Goal: Information Seeking & Learning: Learn about a topic

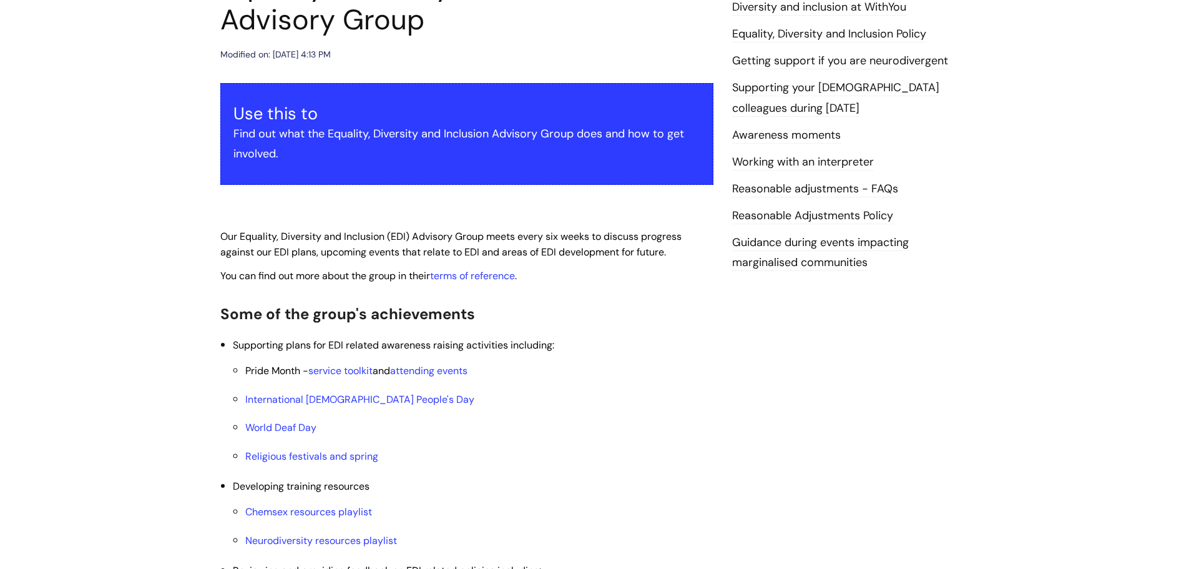
scroll to position [187, 0]
click at [439, 372] on link "attending events" at bounding box center [428, 369] width 77 height 13
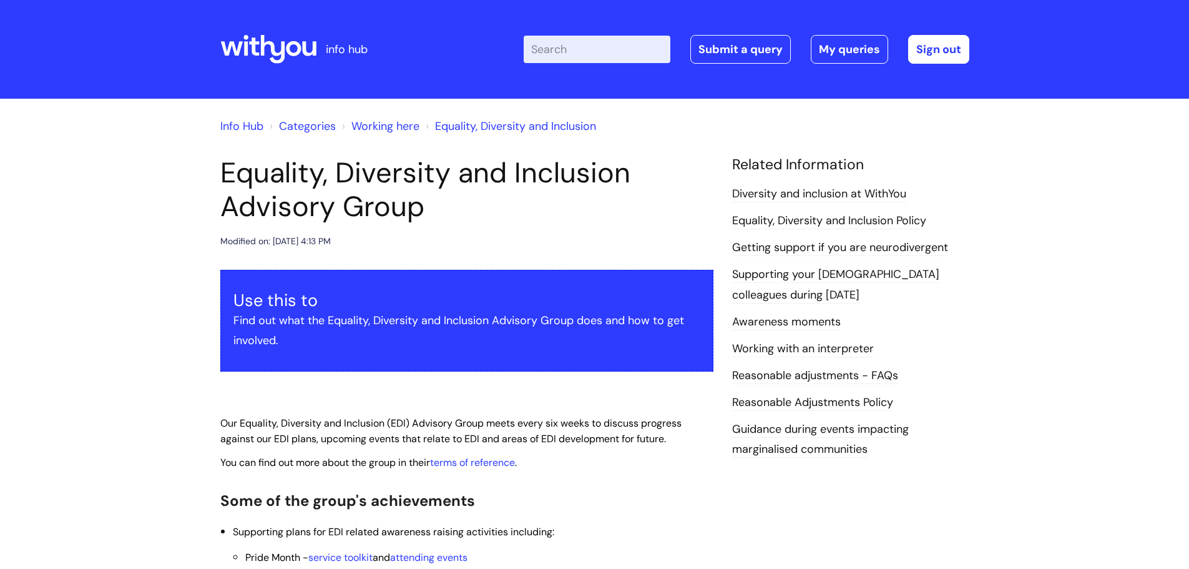
click at [598, 52] on input "Enter your search term here..." at bounding box center [597, 49] width 147 height 27
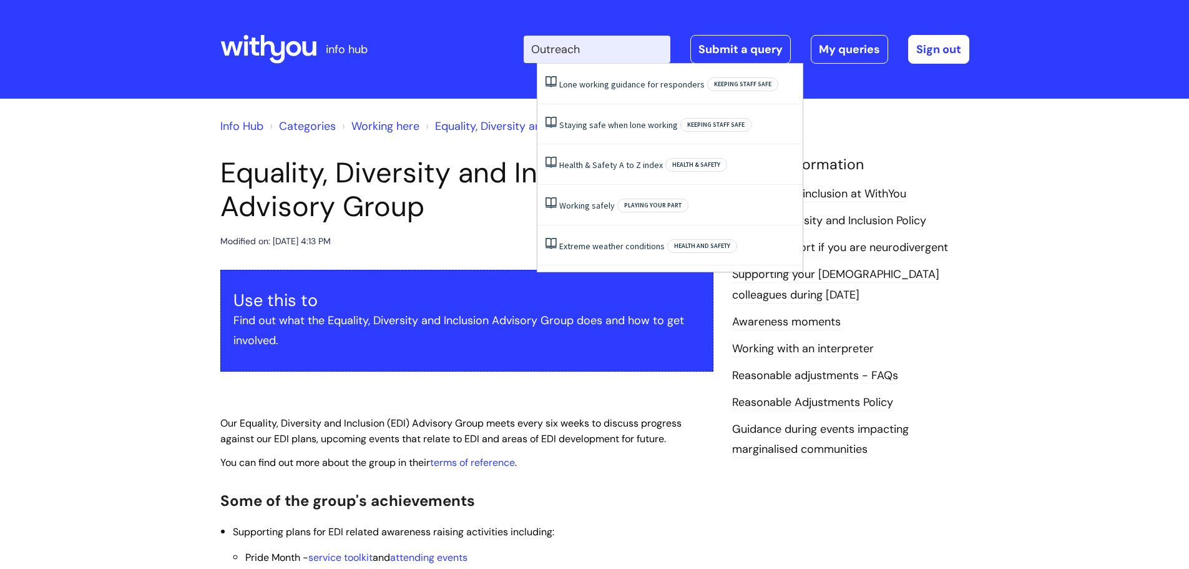
type input "Outreach"
click button "Search" at bounding box center [0, 0] width 0 height 0
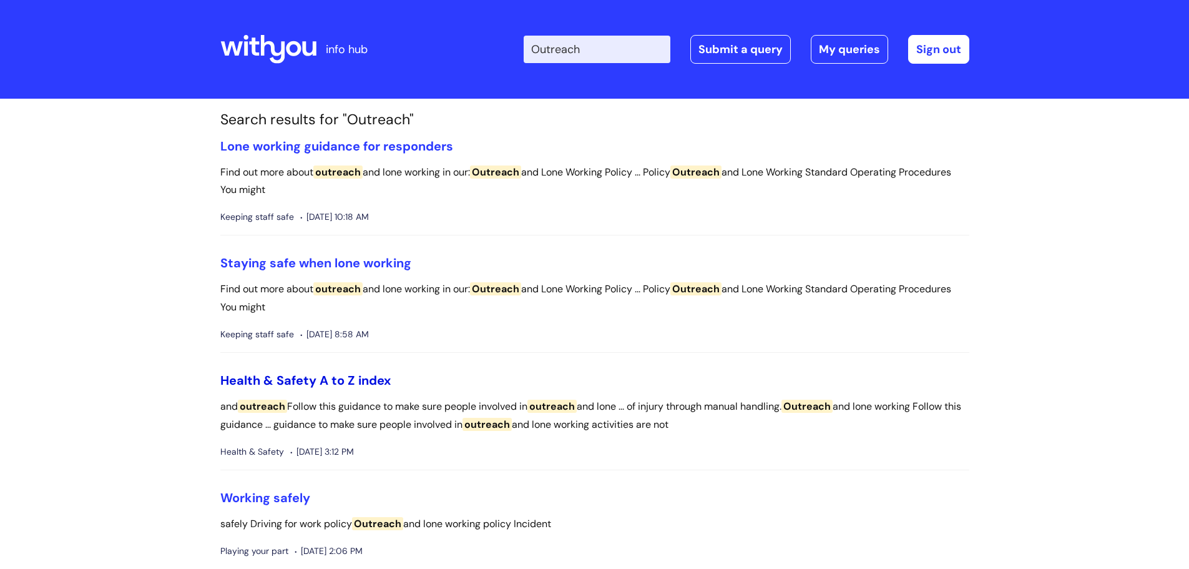
click at [358, 380] on link "Health & Safety A to Z index" at bounding box center [305, 380] width 170 height 16
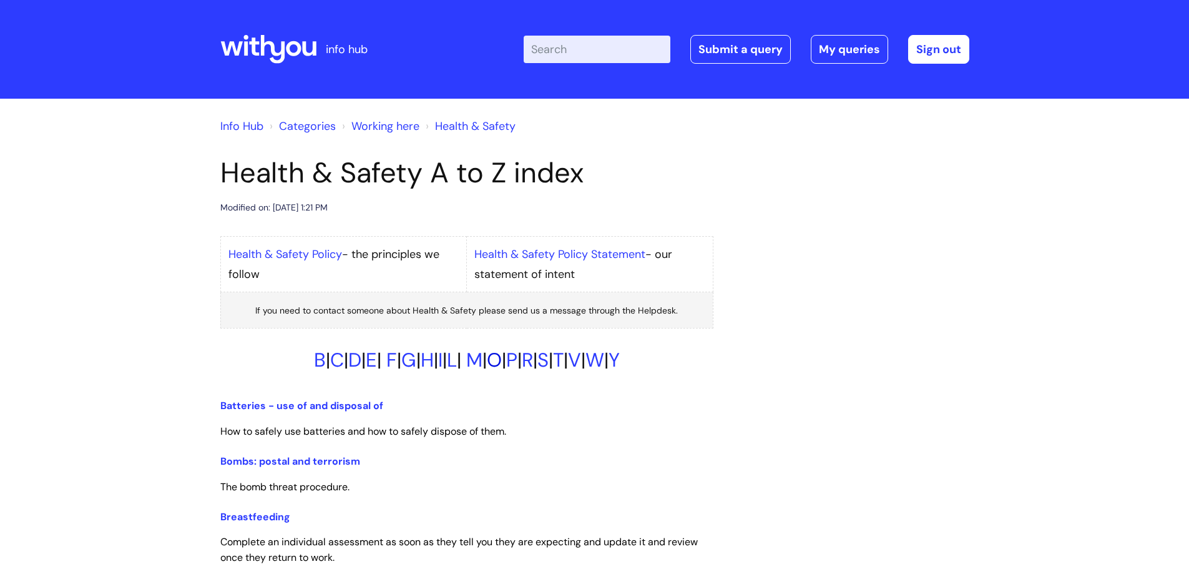
click at [502, 365] on link "O" at bounding box center [494, 360] width 15 height 26
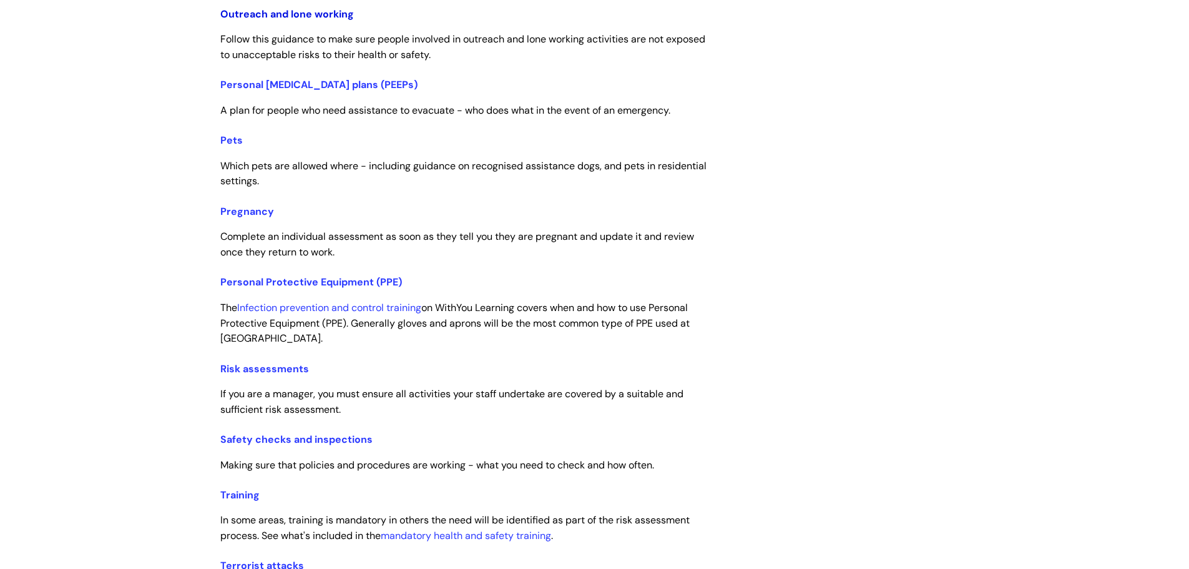
click at [275, 17] on link "Outreach and lone working" at bounding box center [287, 13] width 134 height 13
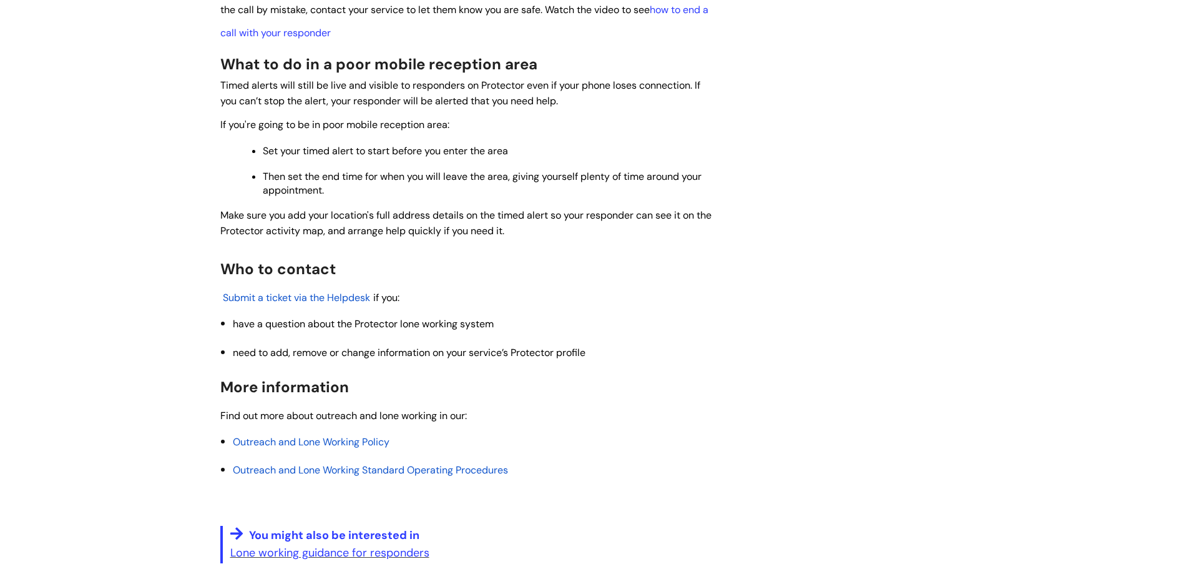
scroll to position [1623, 0]
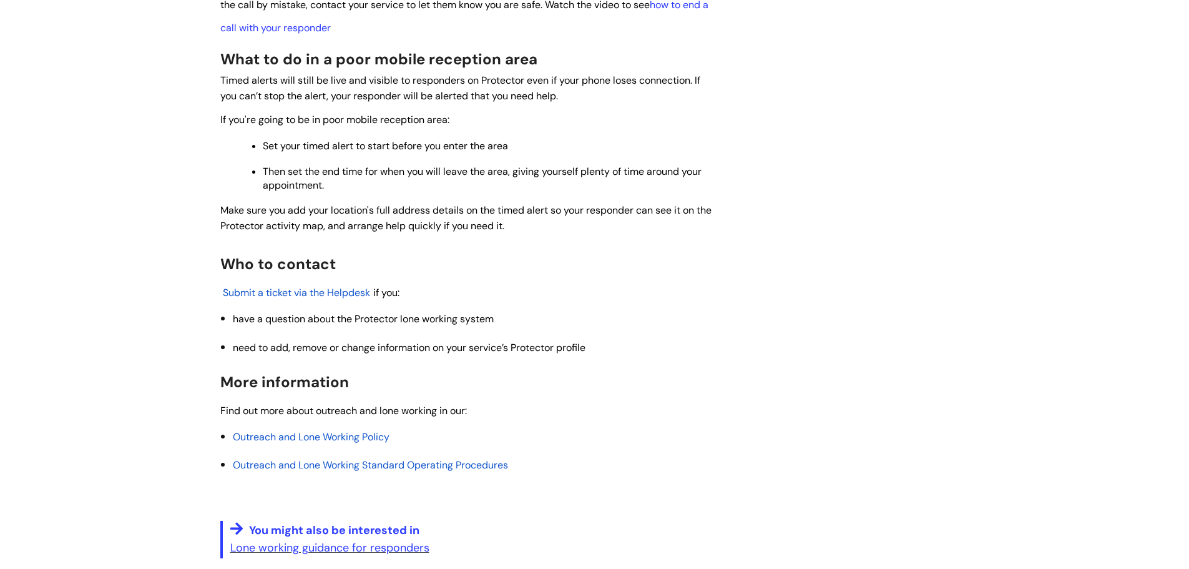
click at [353, 440] on span "Outreach and Lone Working Policy" at bounding box center [311, 436] width 157 height 13
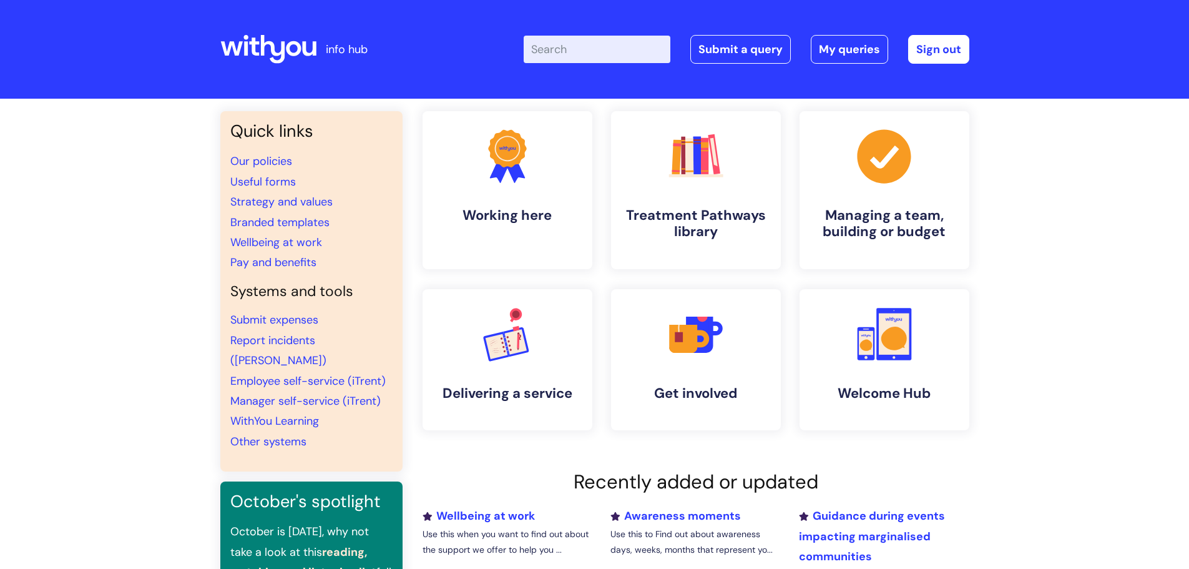
click at [589, 42] on input "Enter your search term here..." at bounding box center [597, 49] width 147 height 27
type input "Outreach"
click button "Search" at bounding box center [0, 0] width 0 height 0
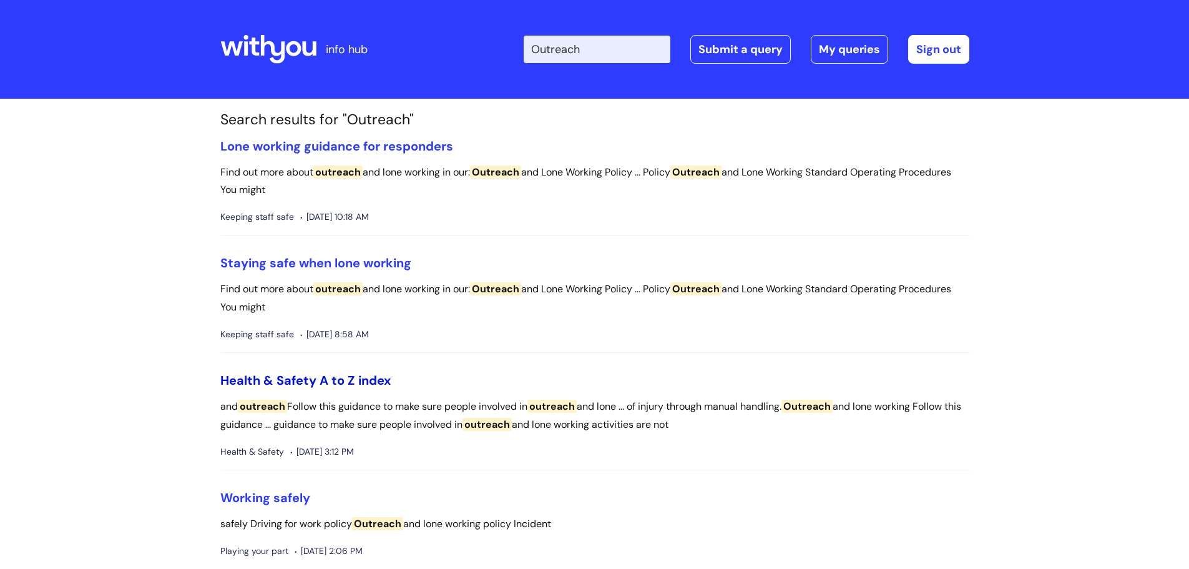
click at [349, 380] on link "Health & Safety A to Z index" at bounding box center [305, 380] width 170 height 16
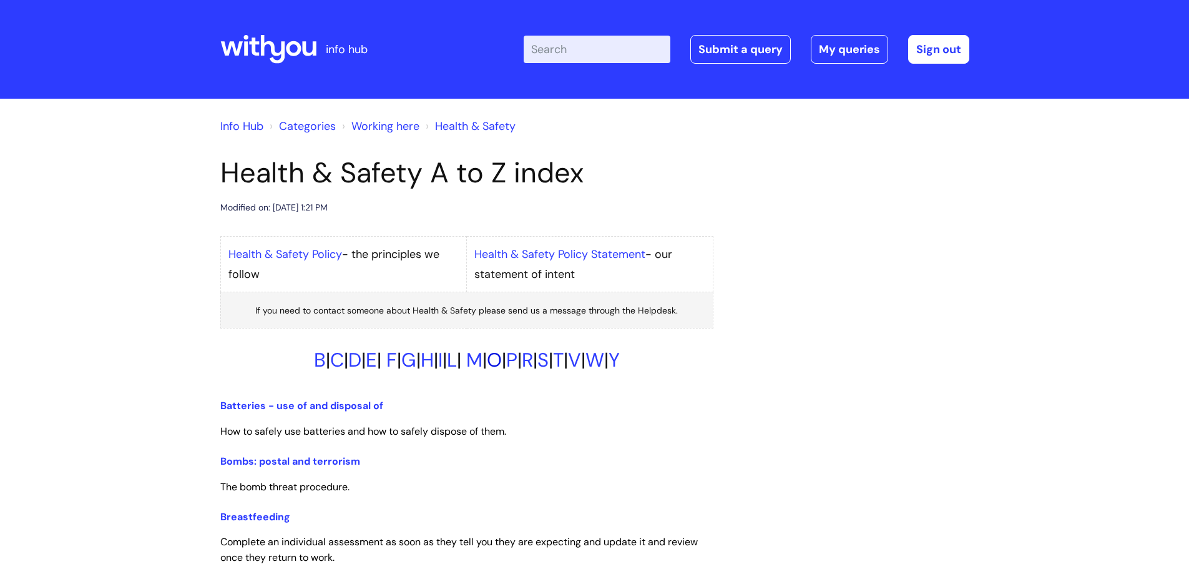
click at [502, 361] on link "O" at bounding box center [494, 360] width 15 height 26
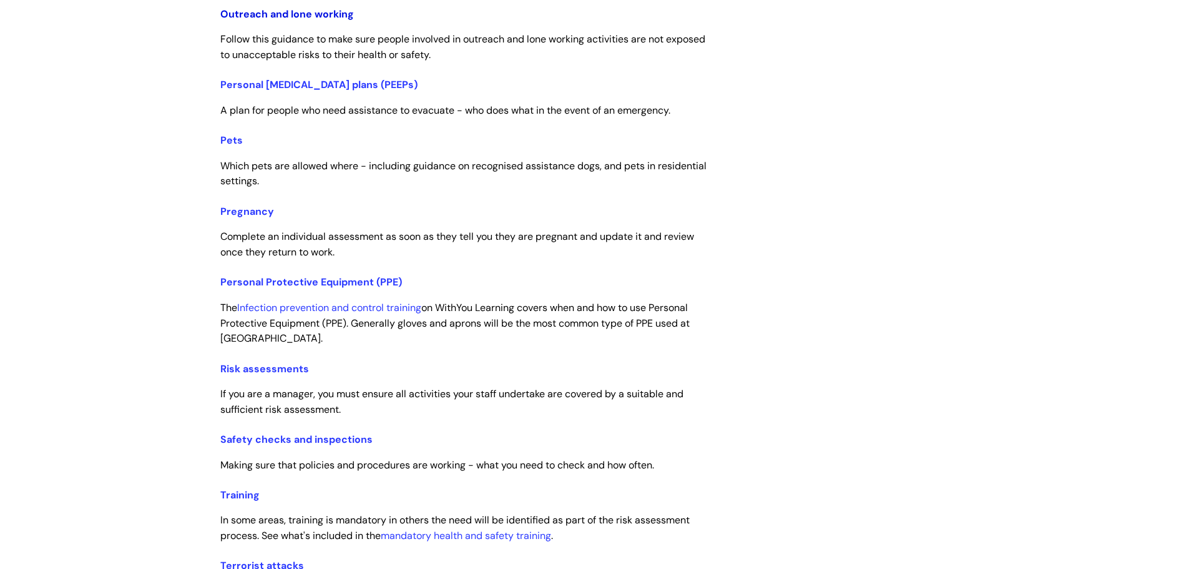
click at [342, 20] on link "Outreach and lone working" at bounding box center [287, 13] width 134 height 13
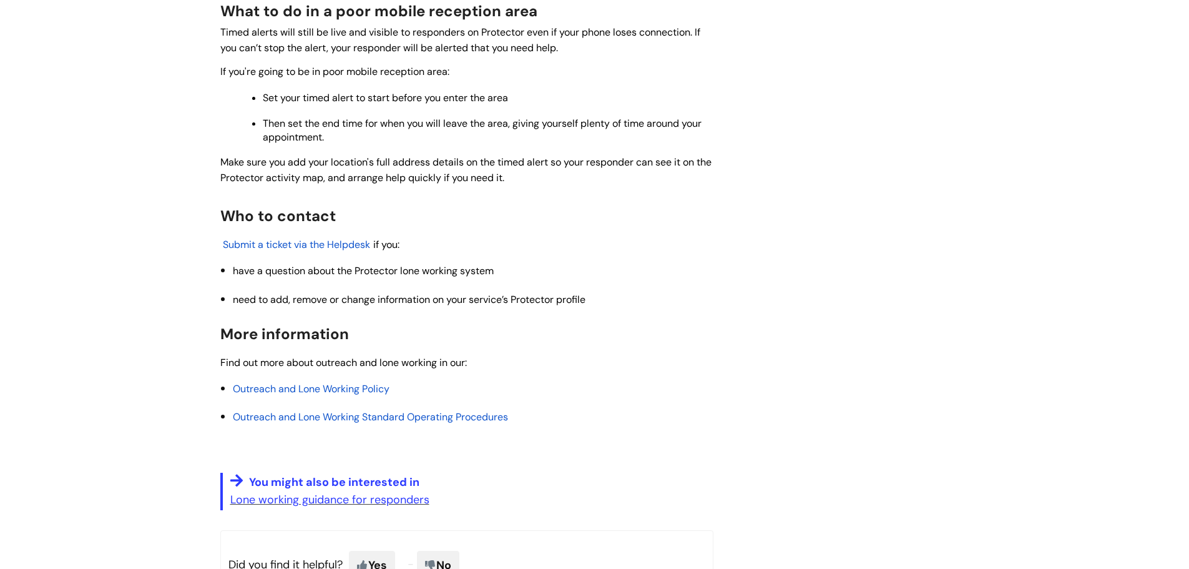
scroll to position [1674, 0]
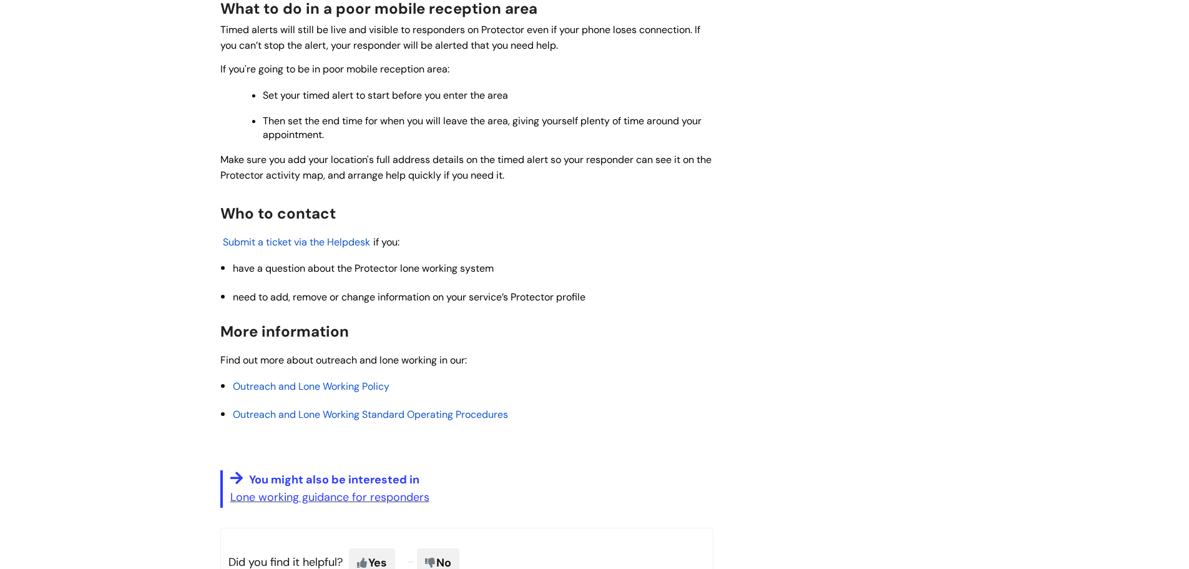
click at [493, 416] on span "Outreach and Lone Working Standard Operating Procedures" at bounding box center [370, 414] width 275 height 13
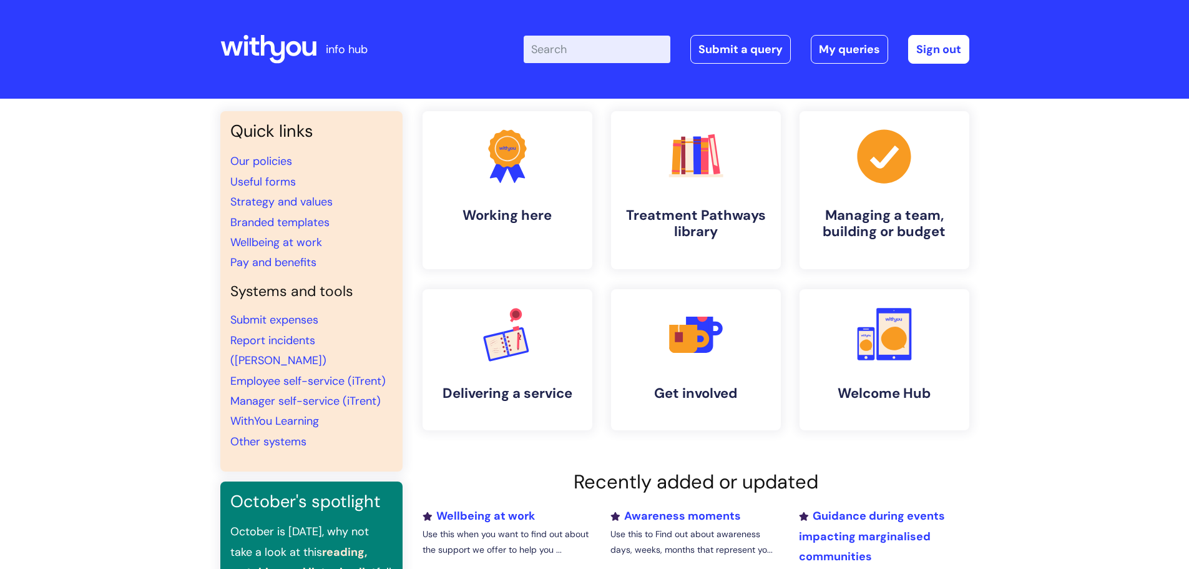
click at [589, 51] on input "Enter your search term here..." at bounding box center [597, 49] width 147 height 27
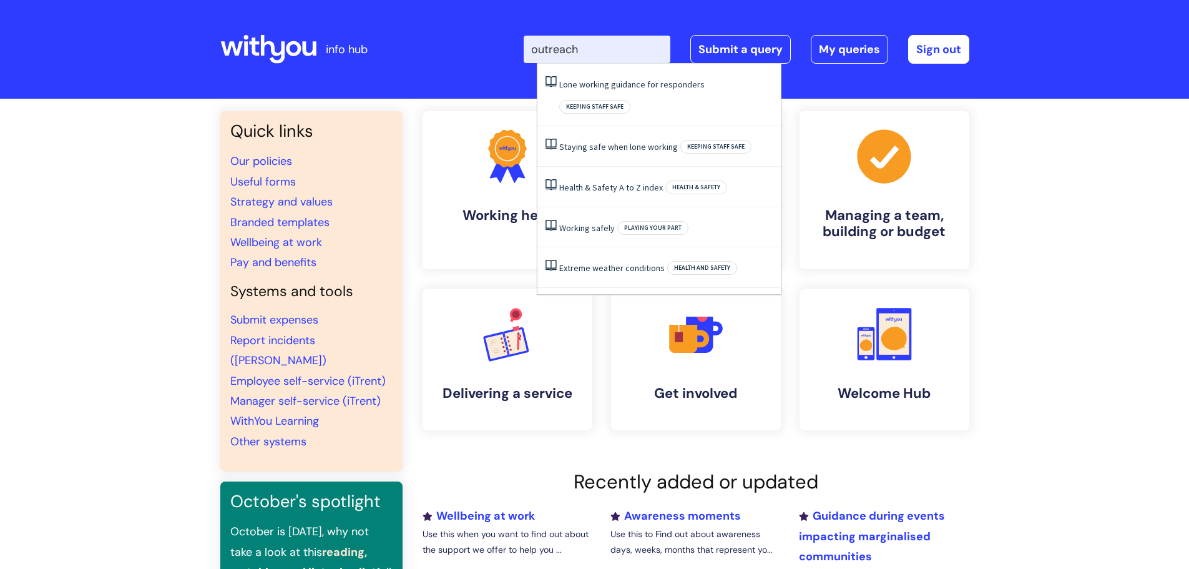
type input "outreach"
click button "Search" at bounding box center [0, 0] width 0 height 0
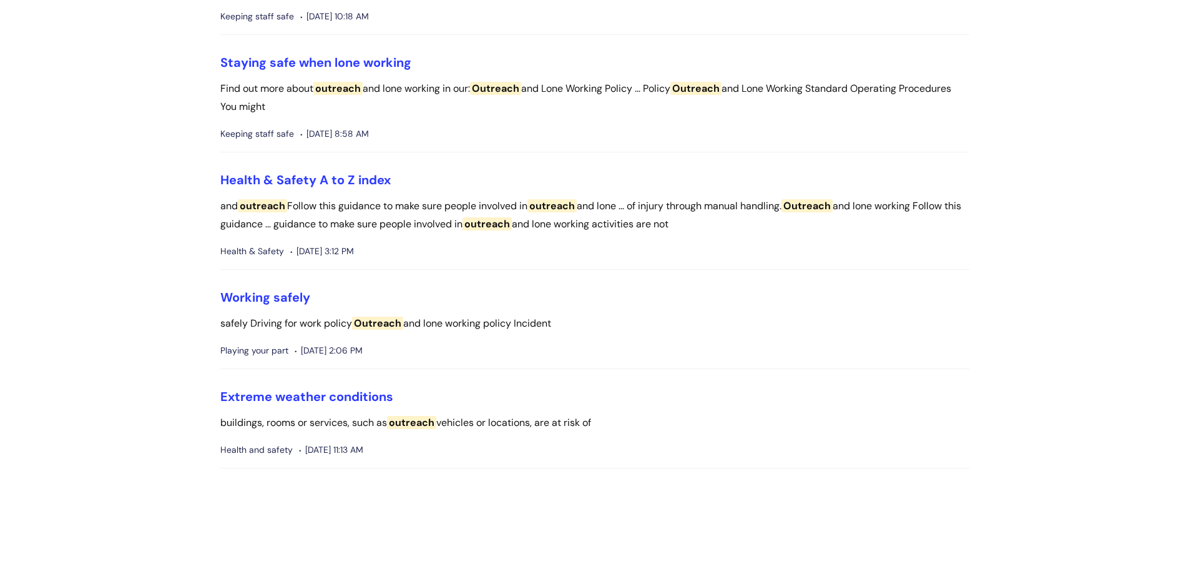
scroll to position [250, 0]
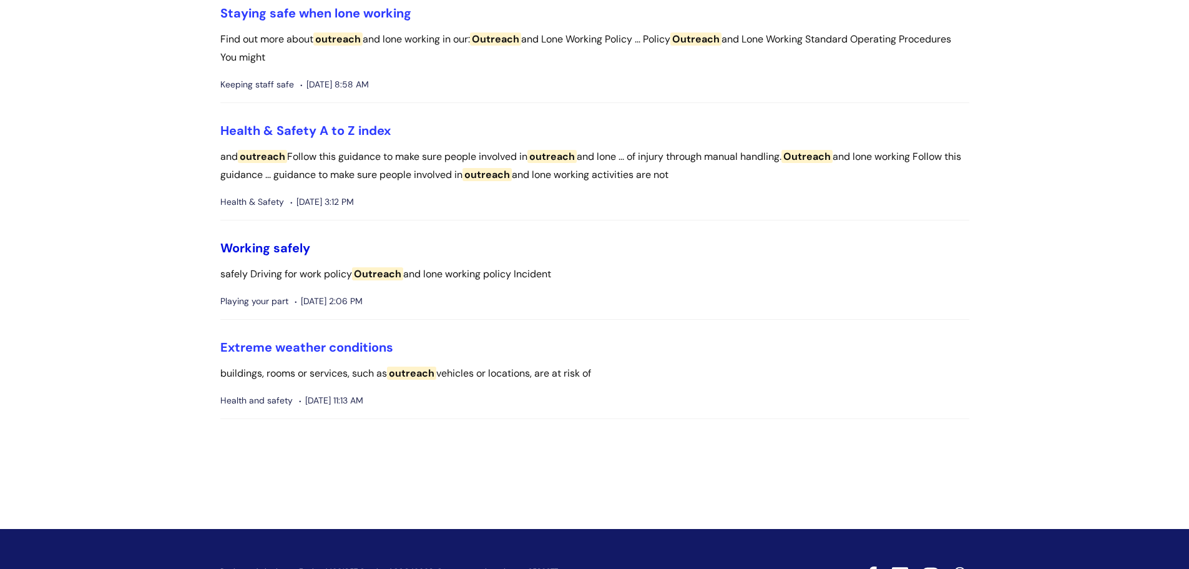
click at [283, 248] on link "Working safely" at bounding box center [265, 248] width 90 height 16
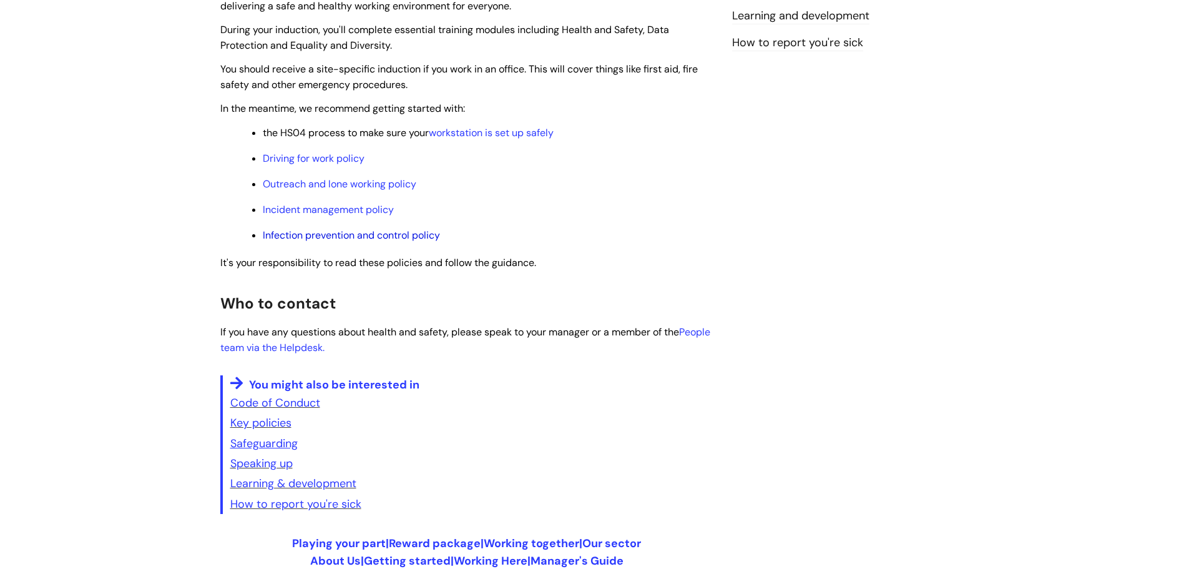
scroll to position [250, 0]
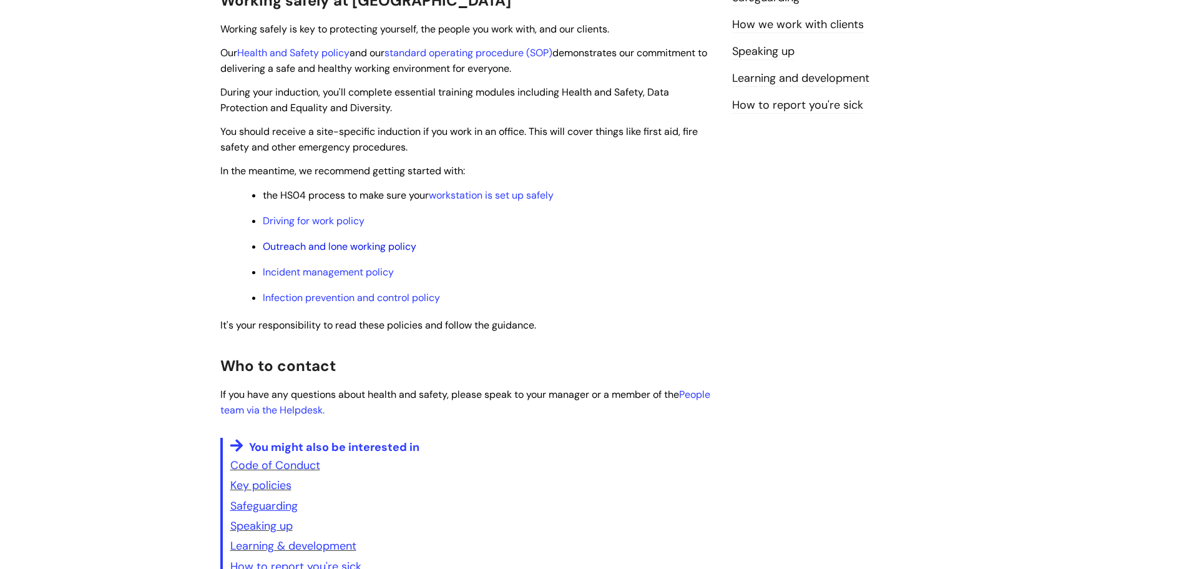
click at [325, 245] on link "Outreach and lone working policy" at bounding box center [340, 246] width 154 height 13
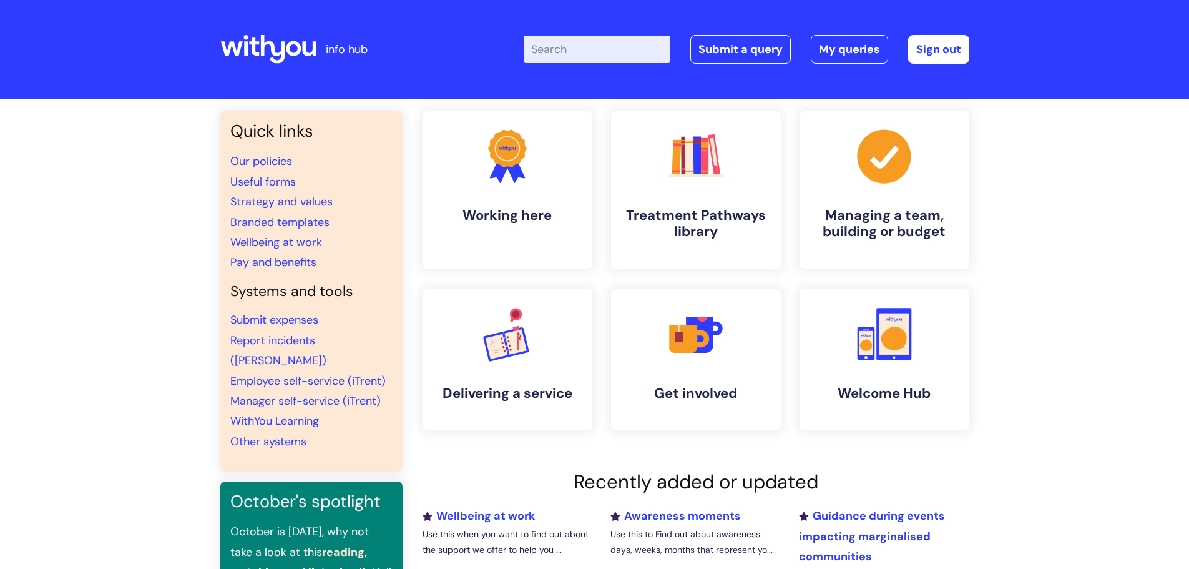
click at [561, 52] on input "Enter your search term here..." at bounding box center [597, 49] width 147 height 27
type input "street"
click button "Search" at bounding box center [0, 0] width 0 height 0
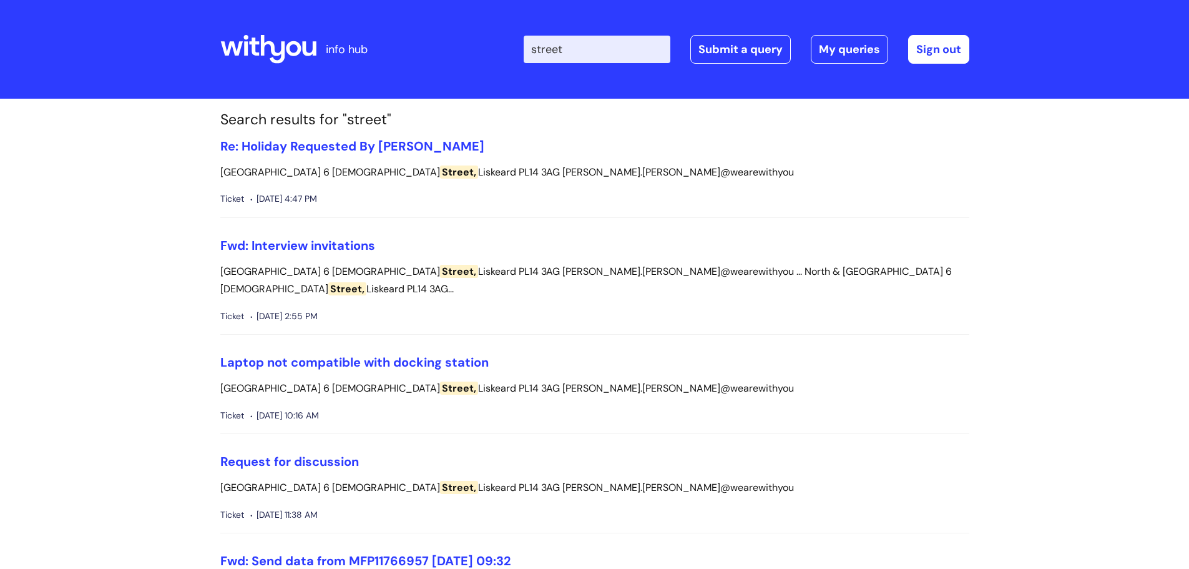
drag, startPoint x: 581, startPoint y: 51, endPoint x: 545, endPoint y: 49, distance: 35.6
click at [545, 49] on input "street" at bounding box center [597, 49] width 147 height 27
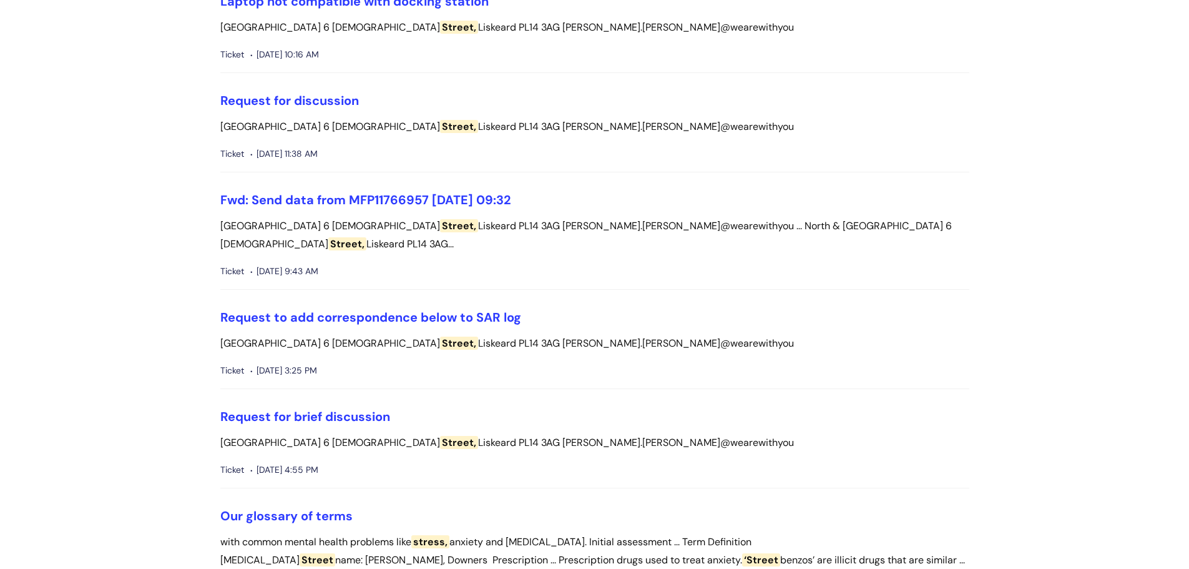
scroll to position [375, 0]
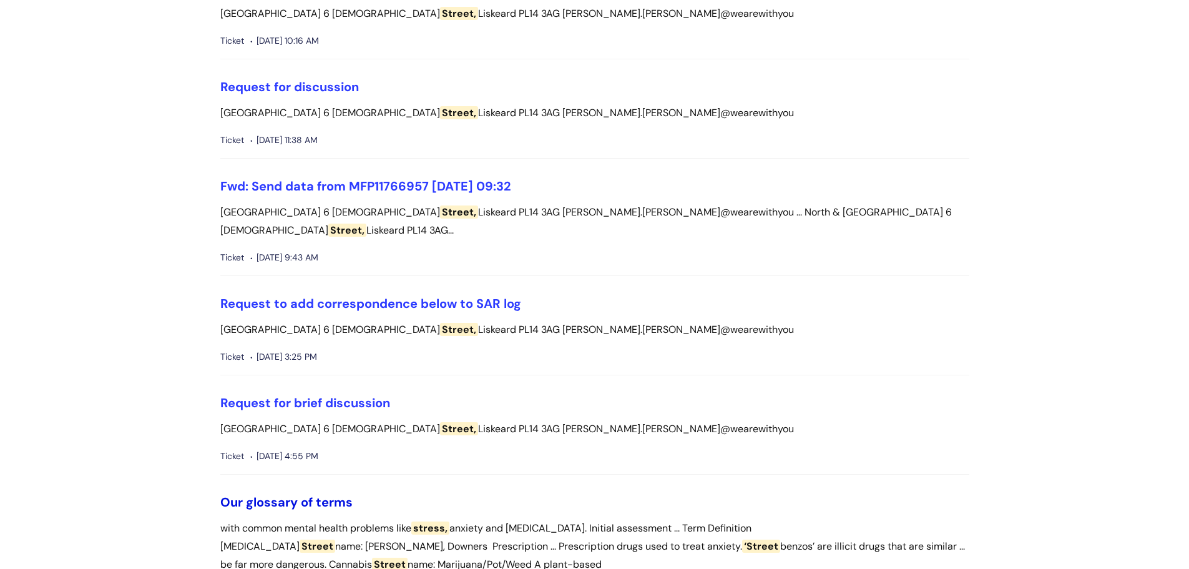
click at [280, 494] on link "Our glossary of terms" at bounding box center [286, 502] width 132 height 16
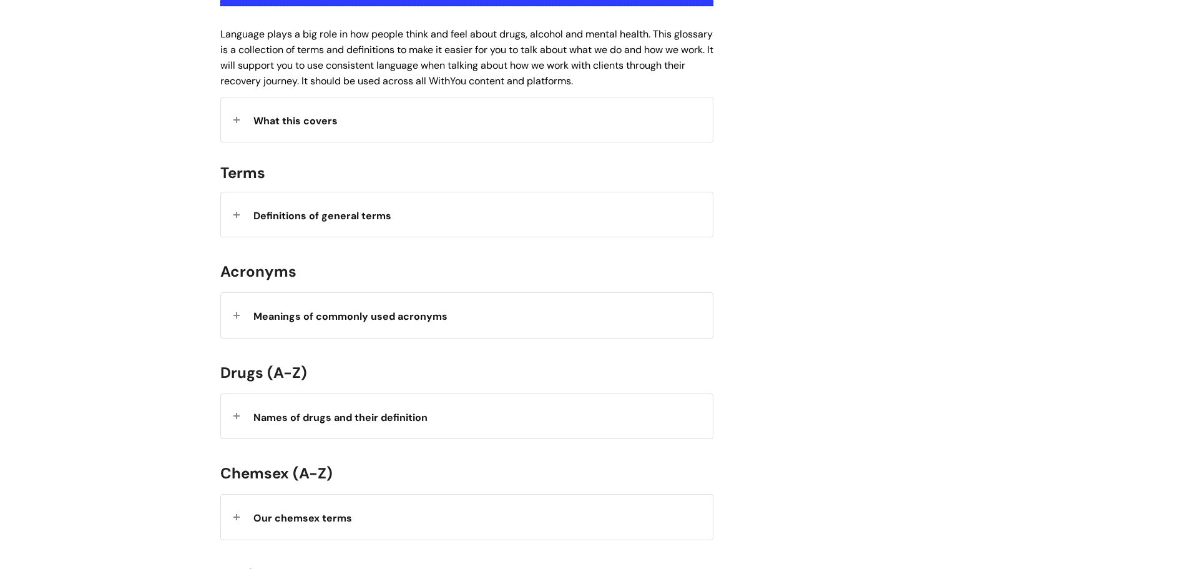
scroll to position [312, 0]
click at [353, 210] on span "Definitions of general terms" at bounding box center [322, 214] width 138 height 13
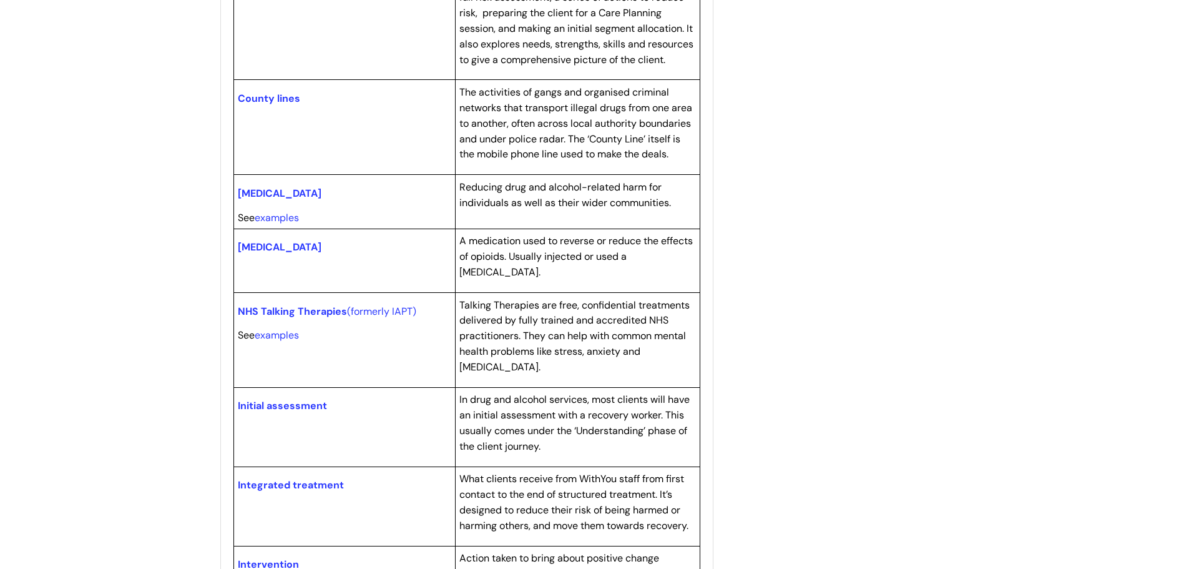
scroll to position [1426, 0]
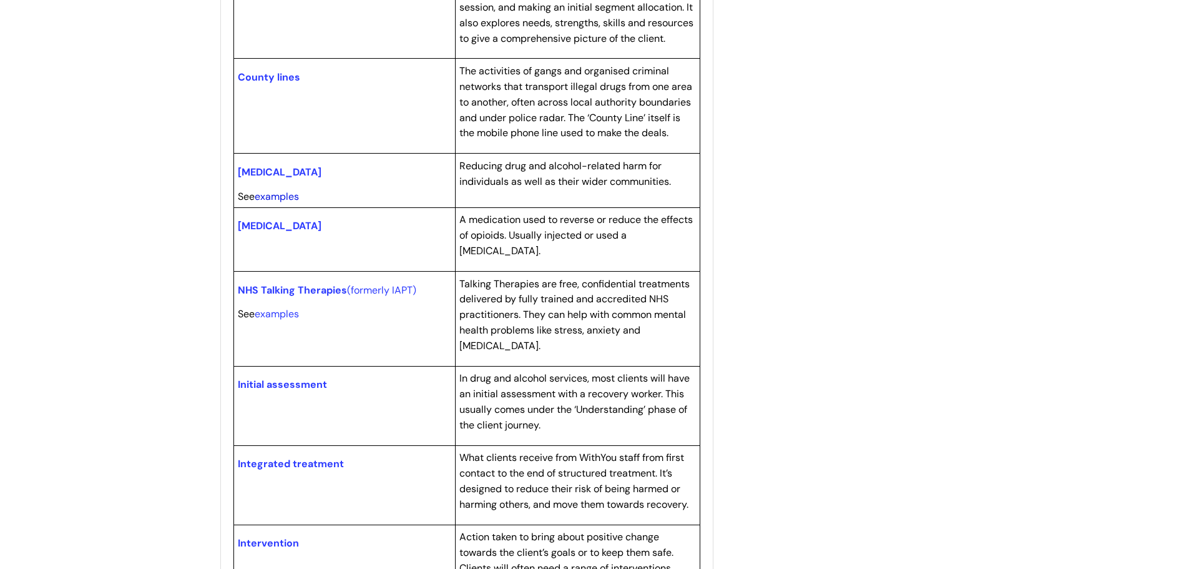
click at [279, 196] on link "examples" at bounding box center [277, 196] width 44 height 13
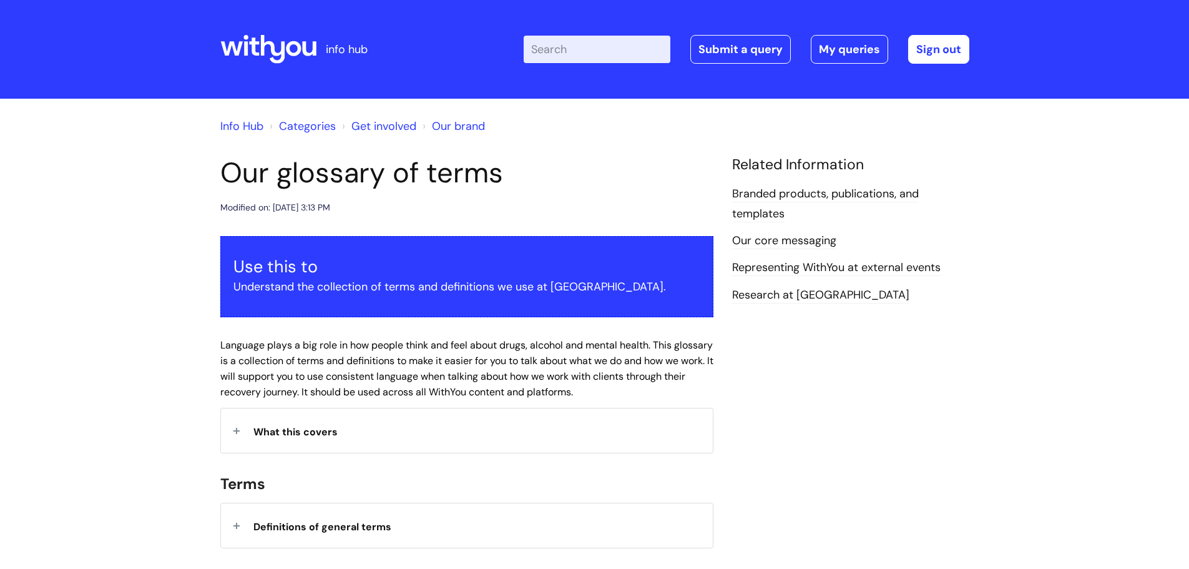
scroll to position [971, 0]
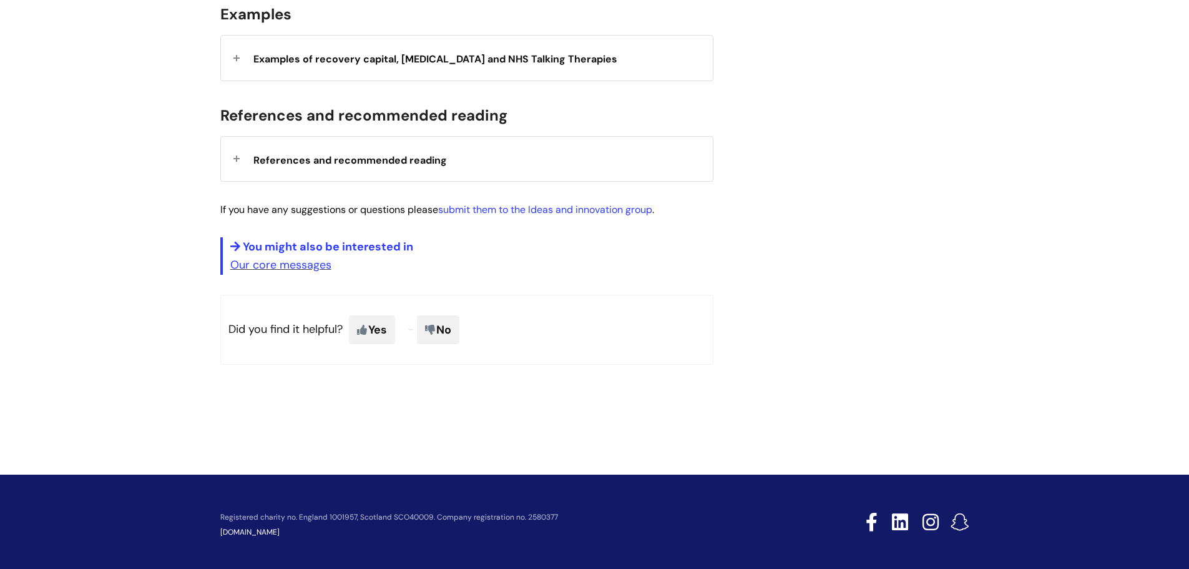
click at [439, 66] on span "Examples of recovery capital, [MEDICAL_DATA] and NHS Talking Therapies" at bounding box center [435, 58] width 364 height 13
